Goal: Find specific page/section: Find specific page/section

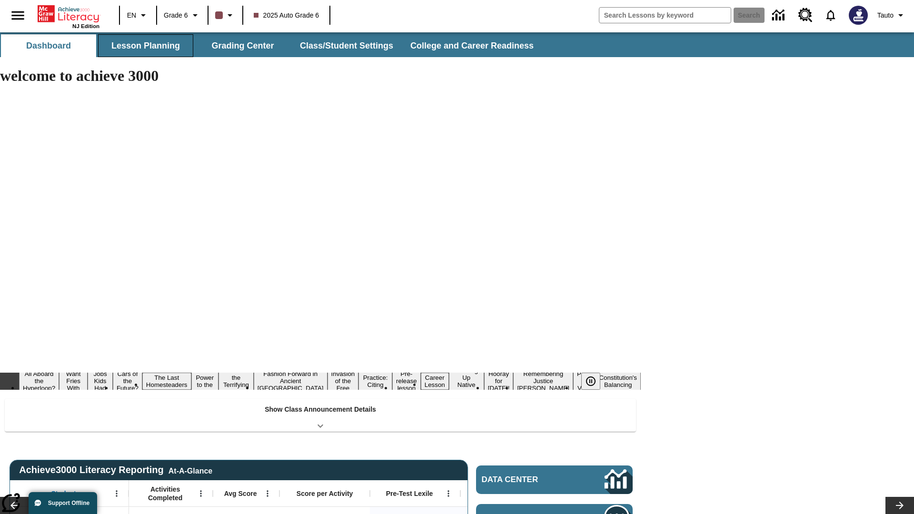
click at [146, 46] on button "Lesson Planning" at bounding box center [145, 45] width 95 height 23
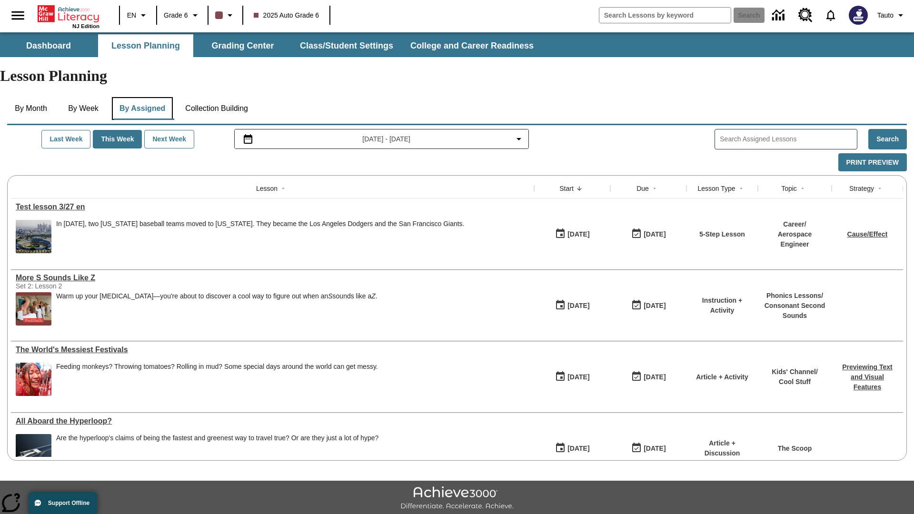
click at [144, 97] on button "By Assigned" at bounding box center [142, 108] width 61 height 23
type input "Test lesson 3/27 en"
